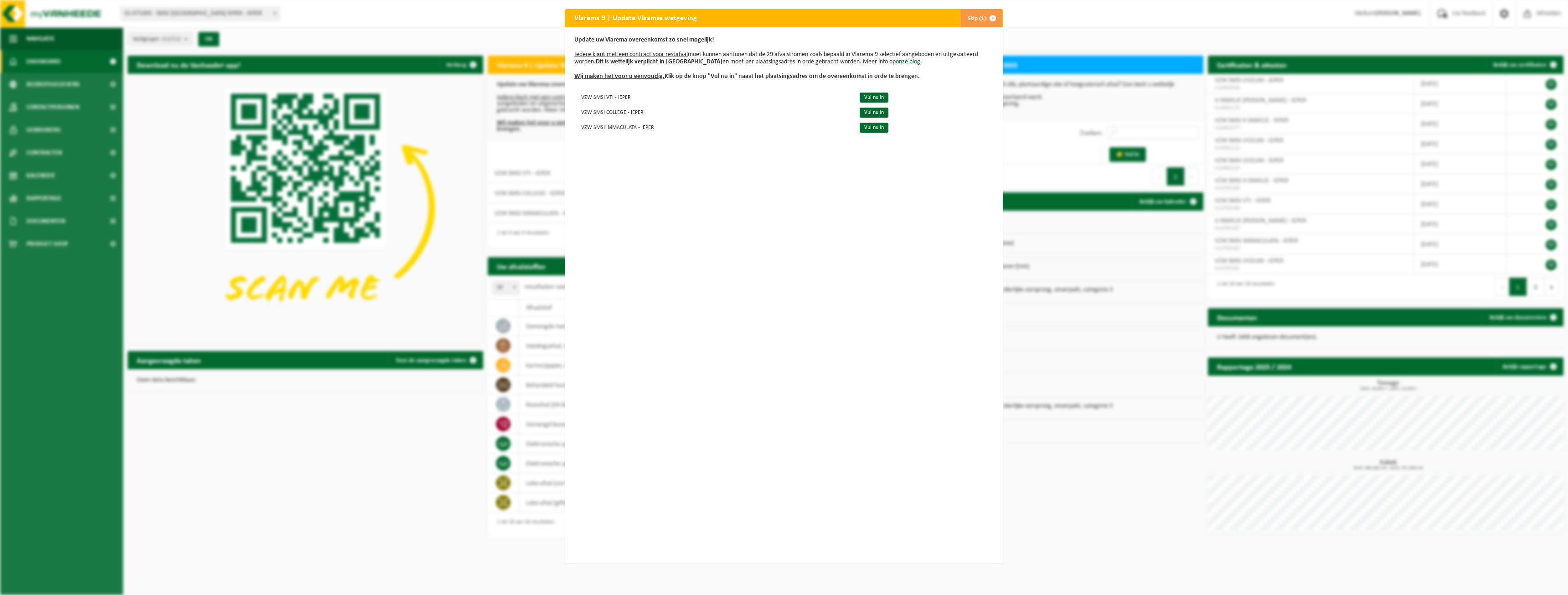
click at [992, 18] on span "button" at bounding box center [993, 18] width 18 height 18
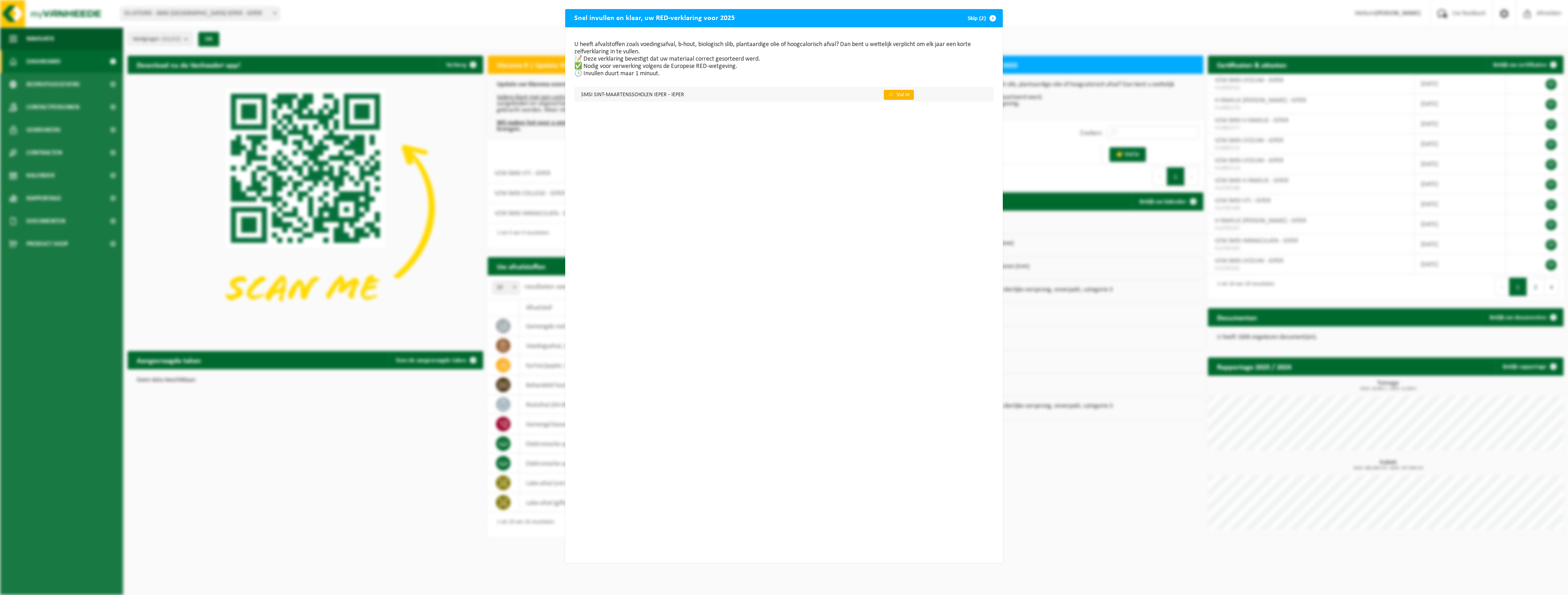
click at [901, 93] on link "👉 Vul in" at bounding box center [899, 94] width 30 height 10
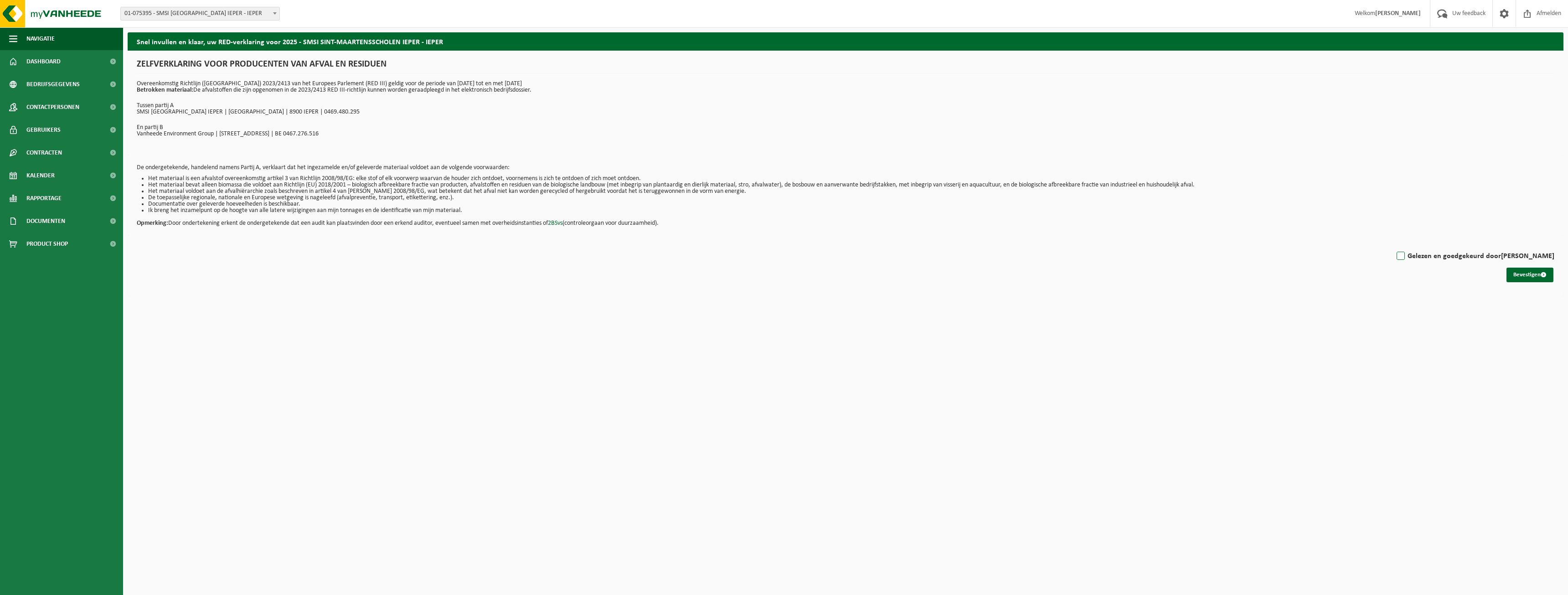
click at [1409, 257] on label "Gelezen en goedgekeurd door Frederik Trioen" at bounding box center [1475, 257] width 159 height 14
click at [1554, 245] on input "Gelezen en goedgekeurd door Frederik Trioen" at bounding box center [1554, 244] width 1 height 1
checkbox input "true"
click at [1526, 272] on button "Bevestigen" at bounding box center [1530, 275] width 47 height 14
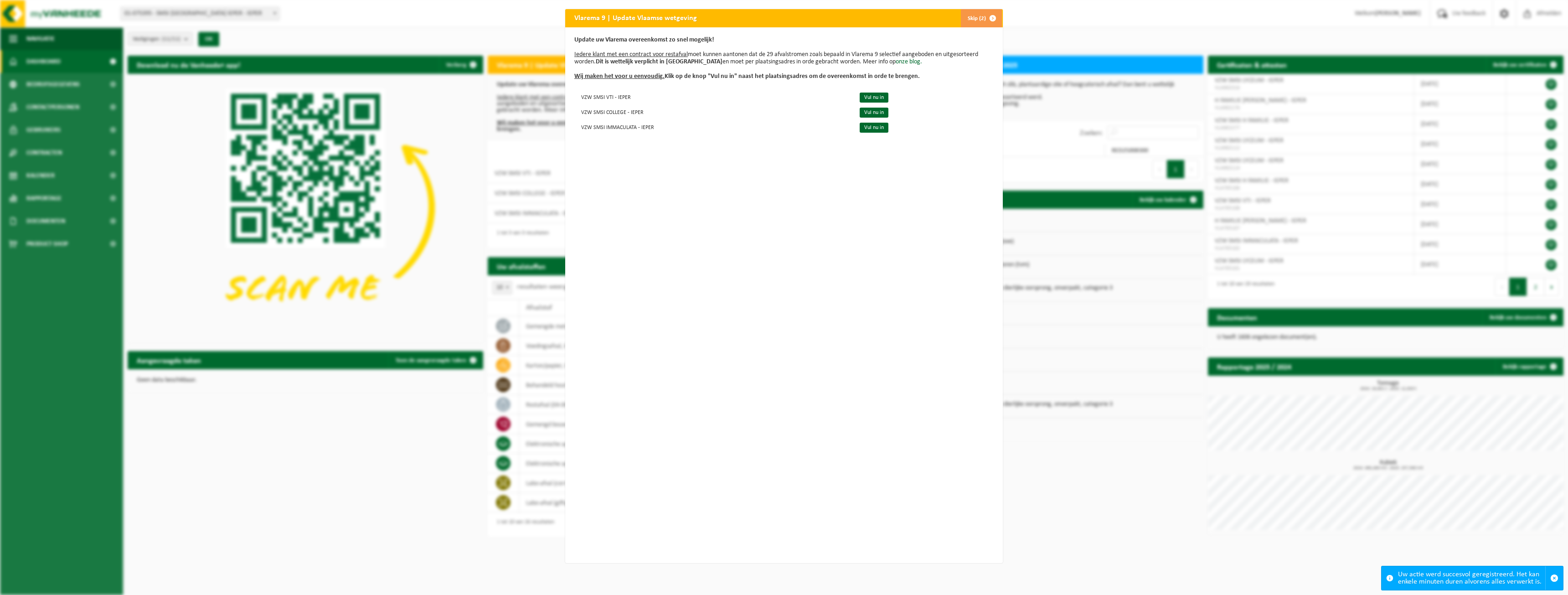
click at [975, 21] on button "Skip (2)" at bounding box center [981, 18] width 41 height 18
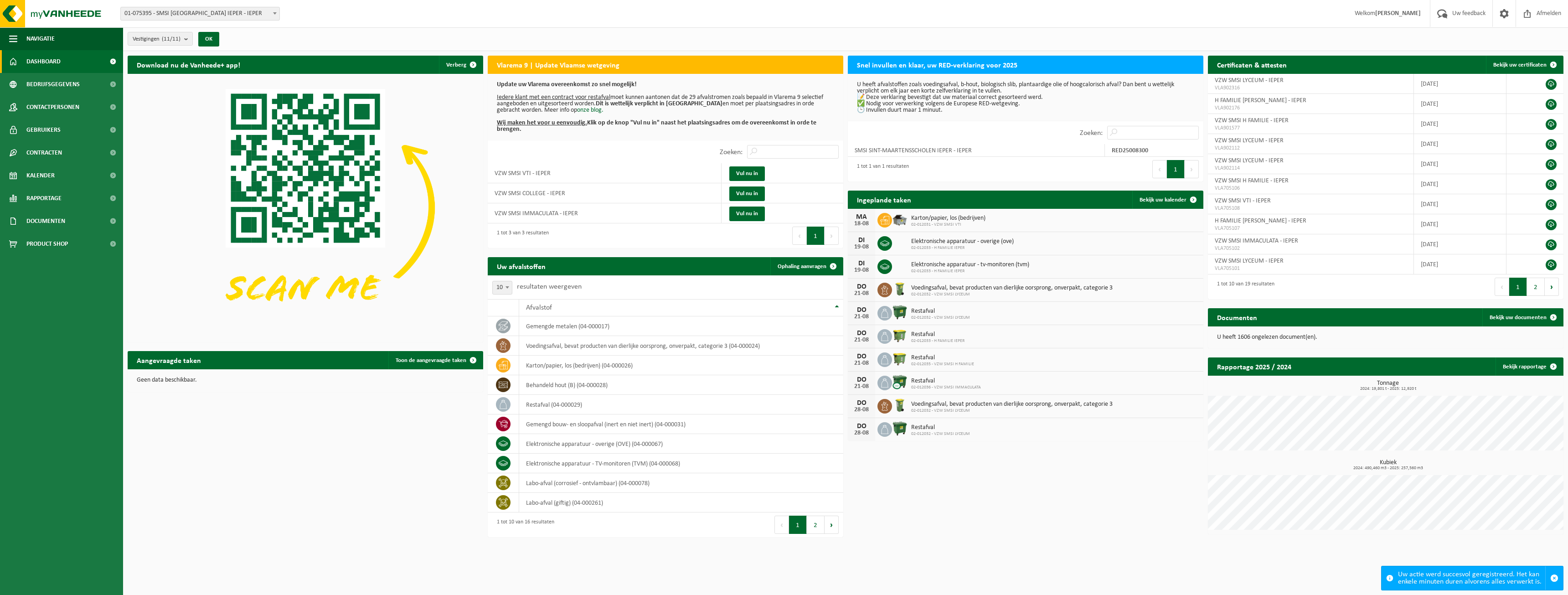
click at [277, 16] on span at bounding box center [275, 14] width 9 height 12
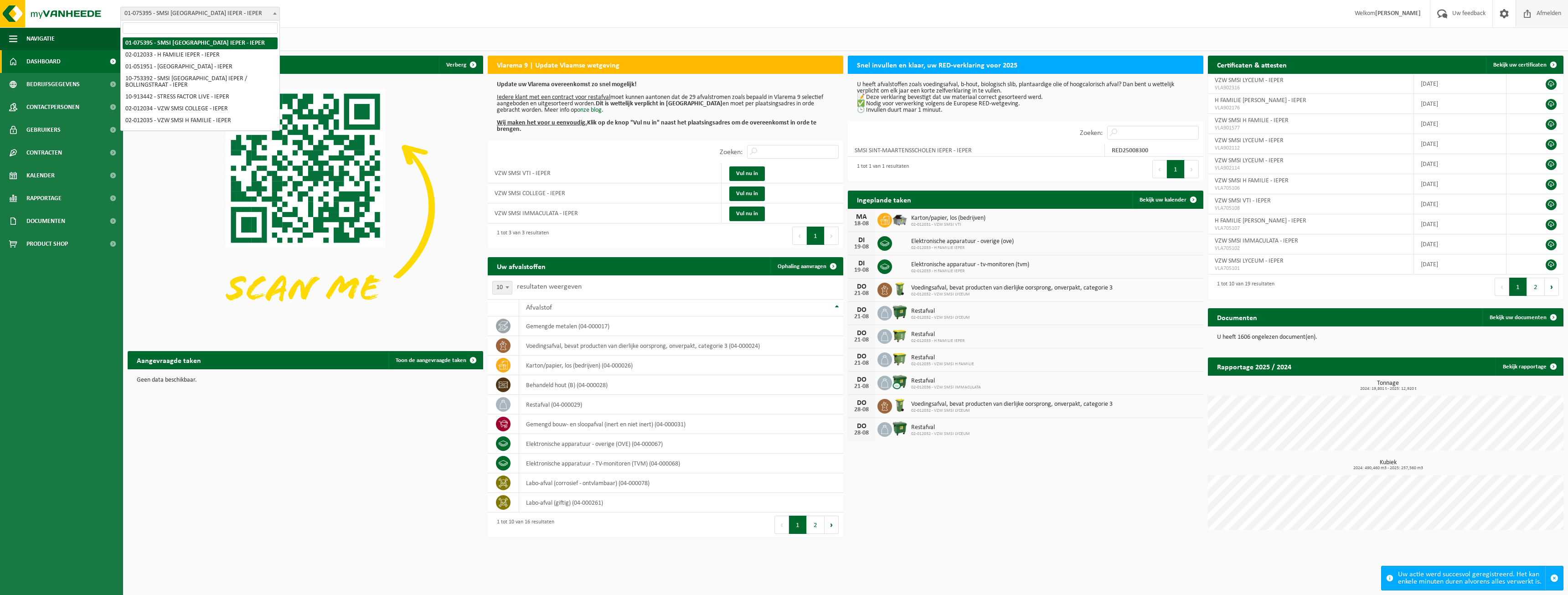
click at [1539, 17] on span "Afmelden" at bounding box center [1548, 14] width 29 height 27
